Goal: Register for event/course

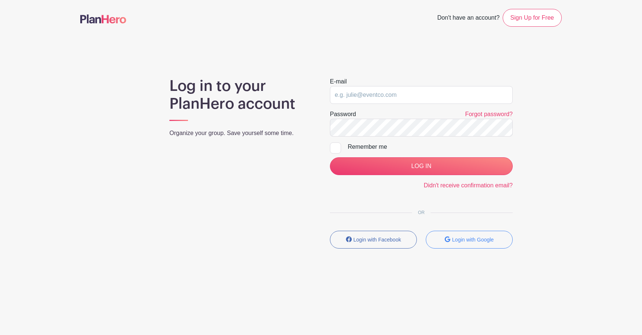
click at [351, 99] on input "email" at bounding box center [421, 95] width 183 height 18
click at [322, 69] on main "Don't have an account? Sign Up for Free Log in to your PlanHero account Organiz…" at bounding box center [321, 150] width 642 height 301
click at [351, 95] on input "email" at bounding box center [421, 95] width 183 height 18
type input "e"
click at [366, 97] on input "email" at bounding box center [421, 95] width 183 height 18
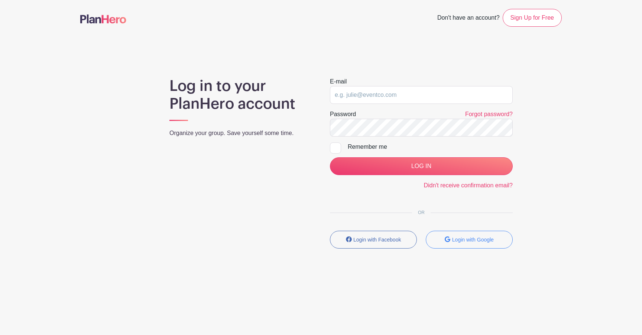
click at [615, 72] on main "Don't have an account? Sign Up for Free Log in to your PlanHero account Organiz…" at bounding box center [321, 150] width 642 height 301
click at [358, 93] on input "email" at bounding box center [421, 95] width 183 height 18
click at [300, 148] on div "Log in to your PlanHero account Organize your group. Save yourself some time." at bounding box center [240, 166] width 160 height 178
click at [370, 101] on input "email" at bounding box center [421, 95] width 183 height 18
click at [299, 165] on div "Log in to your PlanHero account Organize your group. Save yourself some time." at bounding box center [240, 166] width 160 height 178
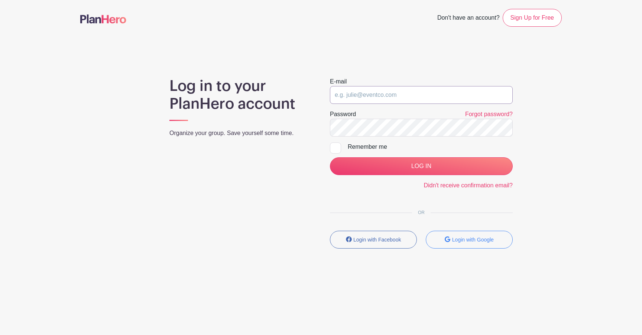
click at [401, 99] on input "email" at bounding box center [421, 95] width 183 height 18
click at [279, 200] on div "Log in to your PlanHero account Organize your group. Save yourself some time." at bounding box center [240, 166] width 160 height 178
click at [370, 92] on input "email" at bounding box center [421, 95] width 183 height 18
type input "[EMAIL_ADDRESS][DOMAIN_NAME]"
checkbox input "true"
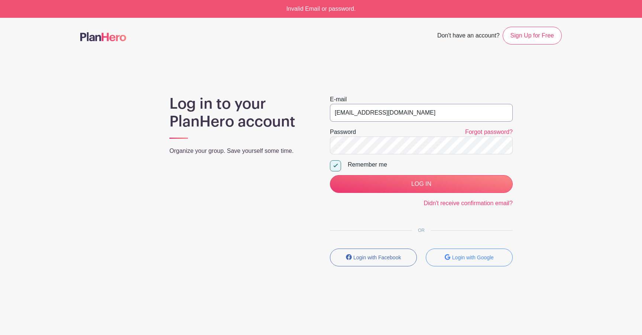
click at [368, 110] on input "[EMAIL_ADDRESS][DOMAIN_NAME]" at bounding box center [421, 113] width 183 height 18
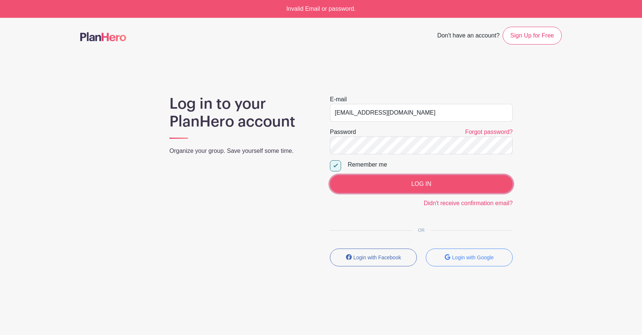
click at [394, 183] on input "LOG IN" at bounding box center [421, 184] width 183 height 18
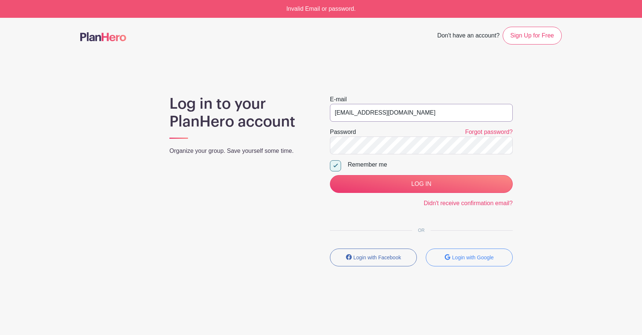
click at [358, 109] on input "[EMAIL_ADDRESS][DOMAIN_NAME]" at bounding box center [421, 113] width 183 height 18
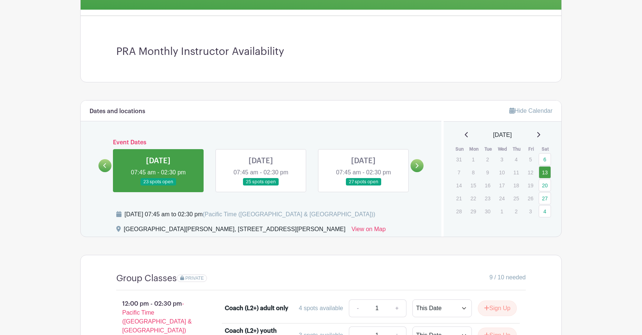
scroll to position [201, 0]
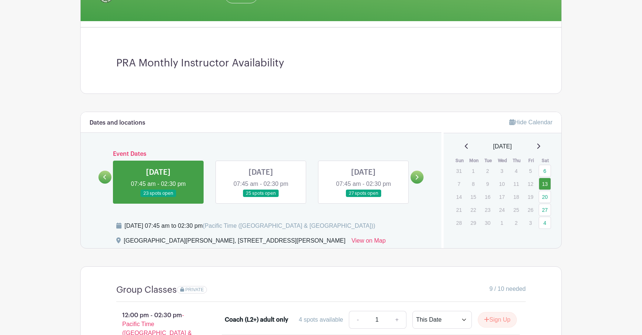
click at [261, 198] on link at bounding box center [261, 198] width 0 height 0
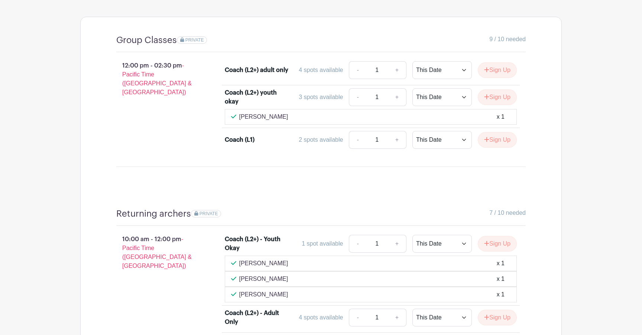
scroll to position [280, 0]
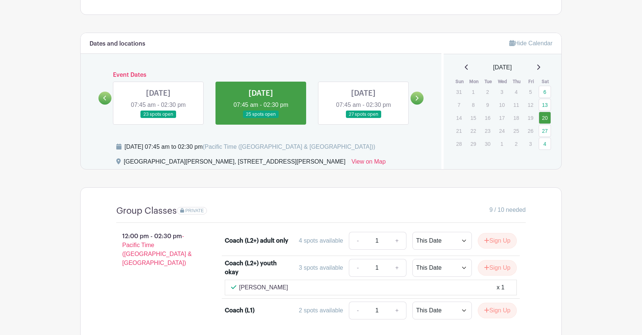
click at [363, 118] on link at bounding box center [363, 118] width 0 height 0
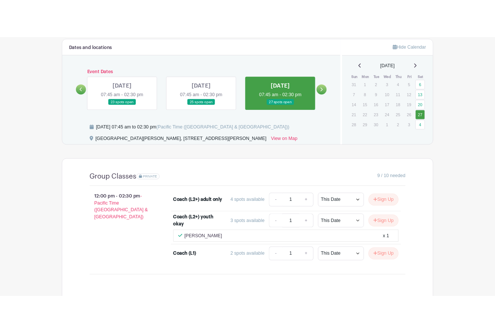
scroll to position [332, 0]
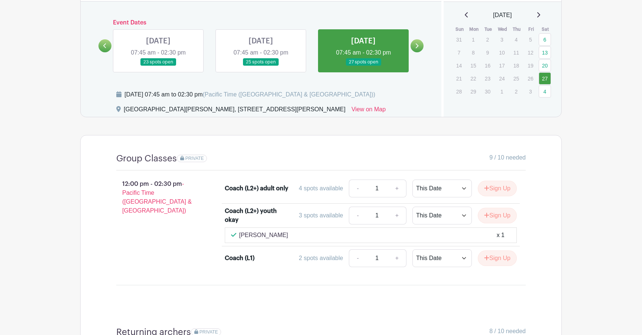
click at [261, 66] on link at bounding box center [261, 66] width 0 height 0
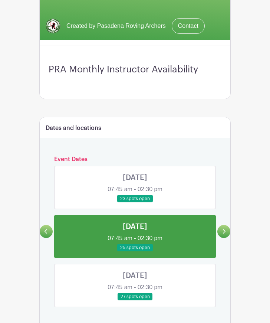
scroll to position [266, 0]
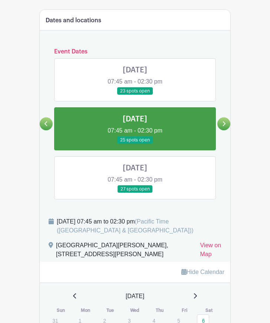
click at [135, 193] on link at bounding box center [135, 193] width 0 height 0
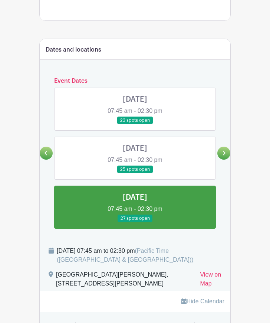
scroll to position [271, 0]
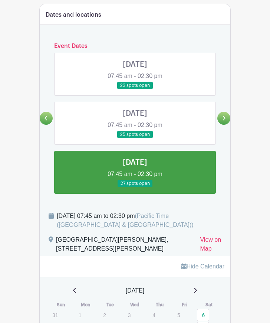
click at [135, 90] on link at bounding box center [135, 90] width 0 height 0
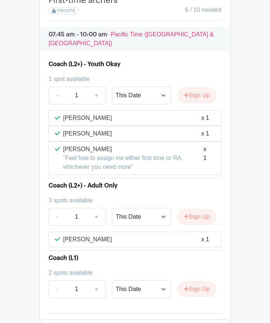
scroll to position [1289, 0]
